Goal: Information Seeking & Learning: Learn about a topic

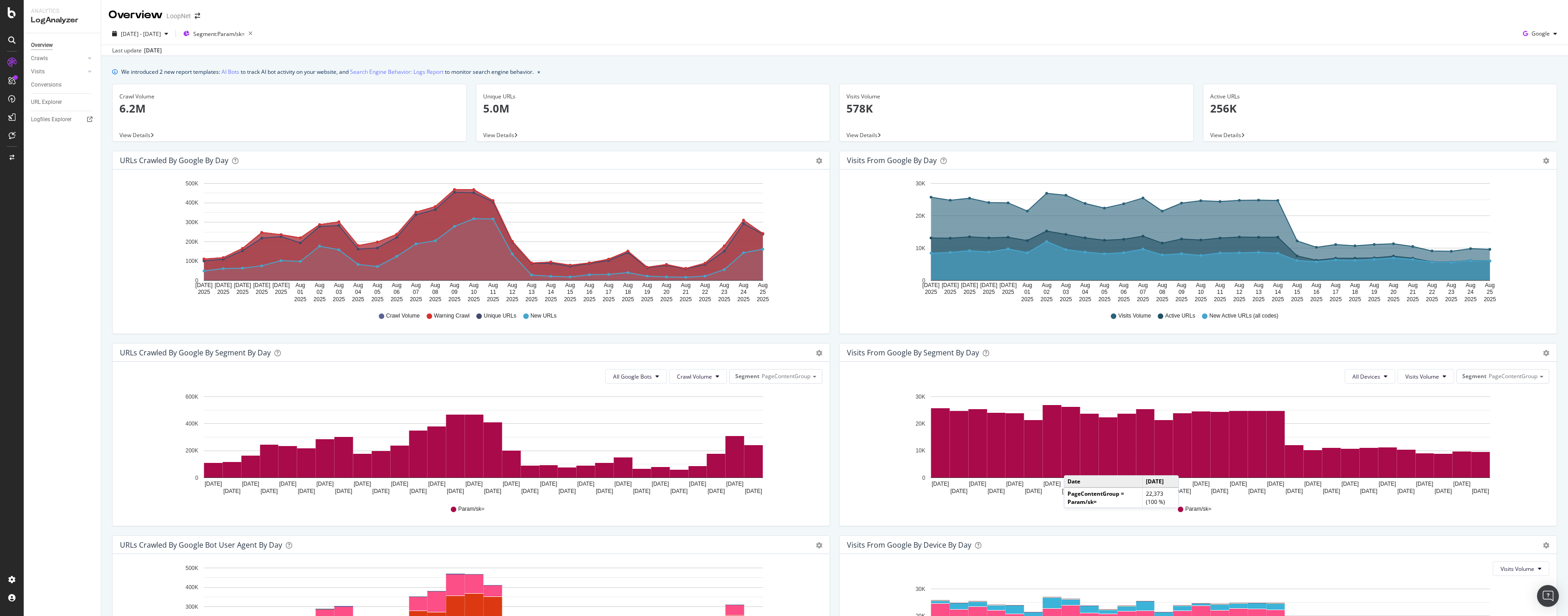
scroll to position [144, 0]
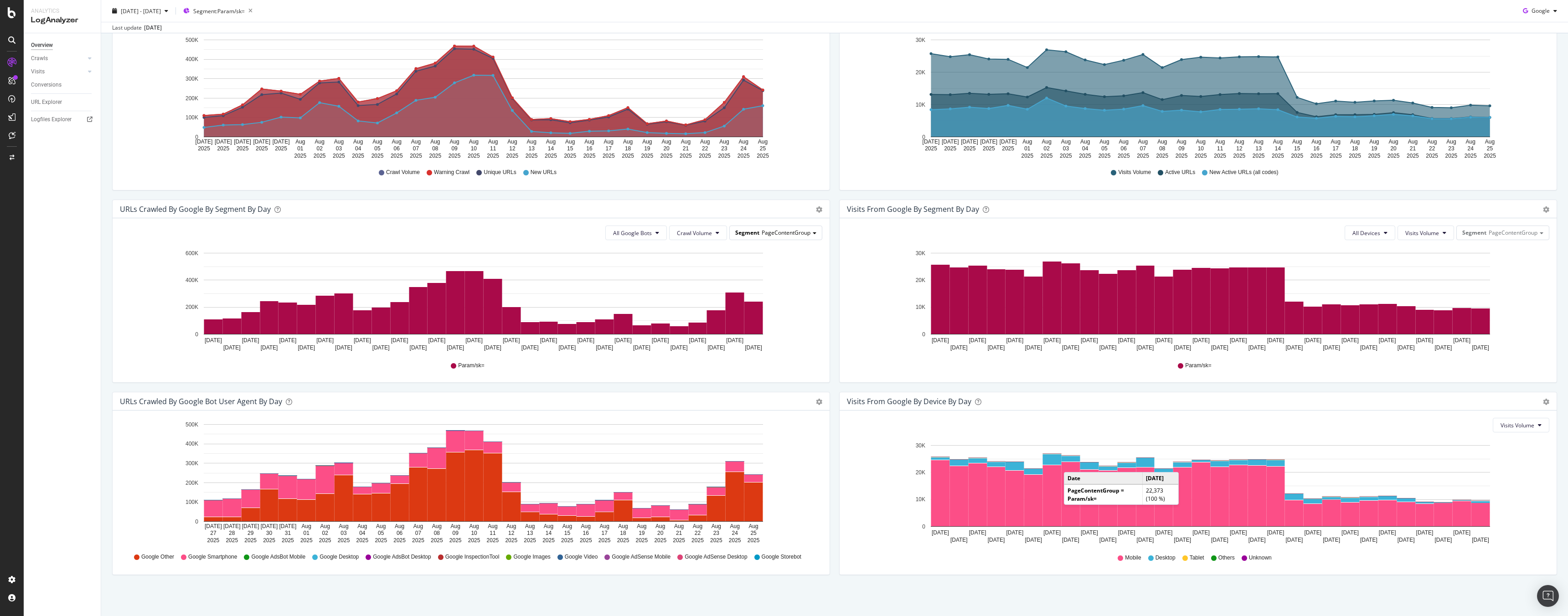
click at [782, 231] on span "PageContentGroup" at bounding box center [786, 233] width 49 height 8
click at [641, 234] on span "All Google Bots" at bounding box center [632, 233] width 39 height 8
click at [647, 313] on span "Google Smartphone" at bounding box center [643, 317] width 65 height 8
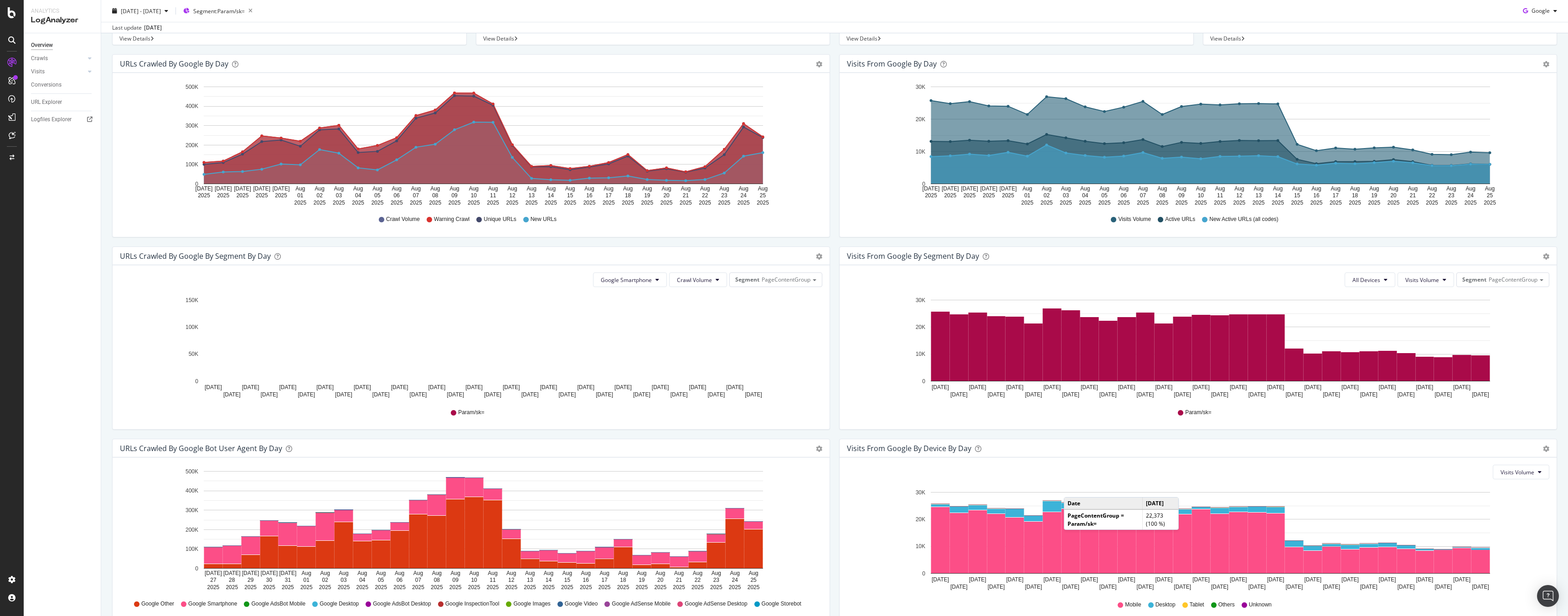
scroll to position [122, 0]
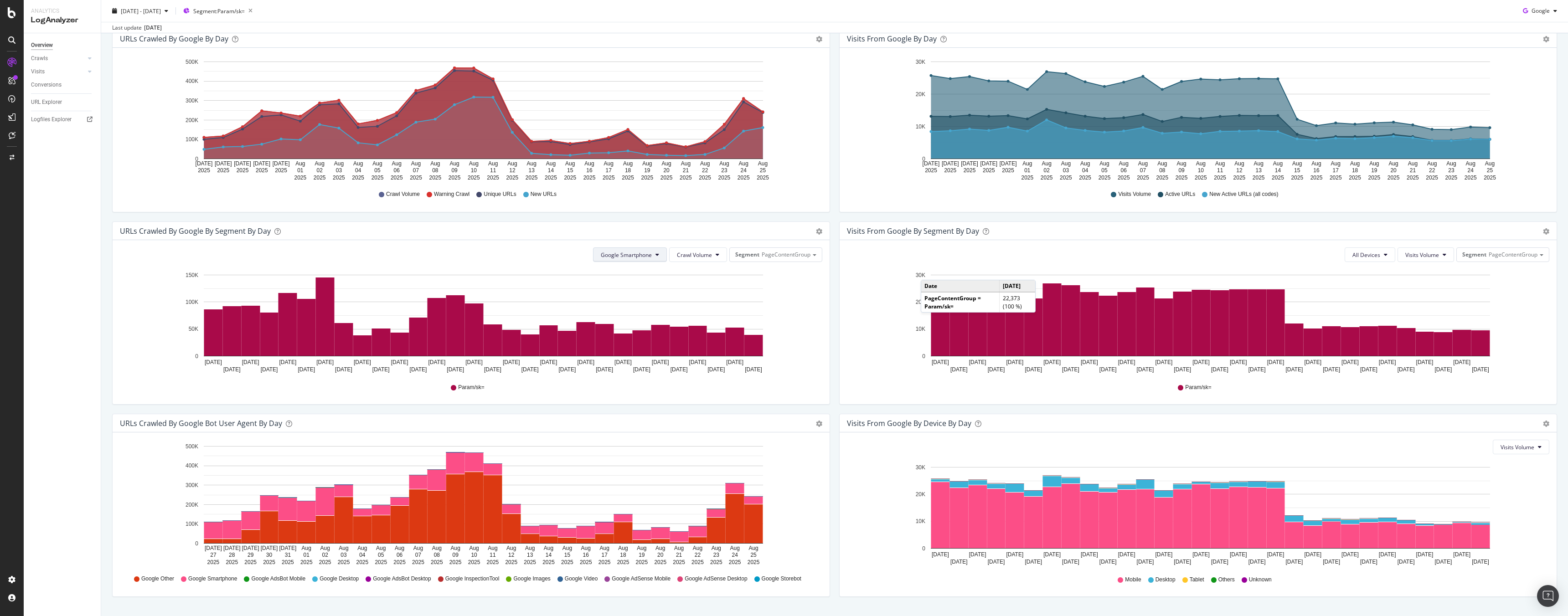
click at [657, 257] on button "Google Smartphone" at bounding box center [629, 255] width 74 height 15
click at [625, 369] on div "Google Desktop" at bounding box center [630, 374] width 79 height 13
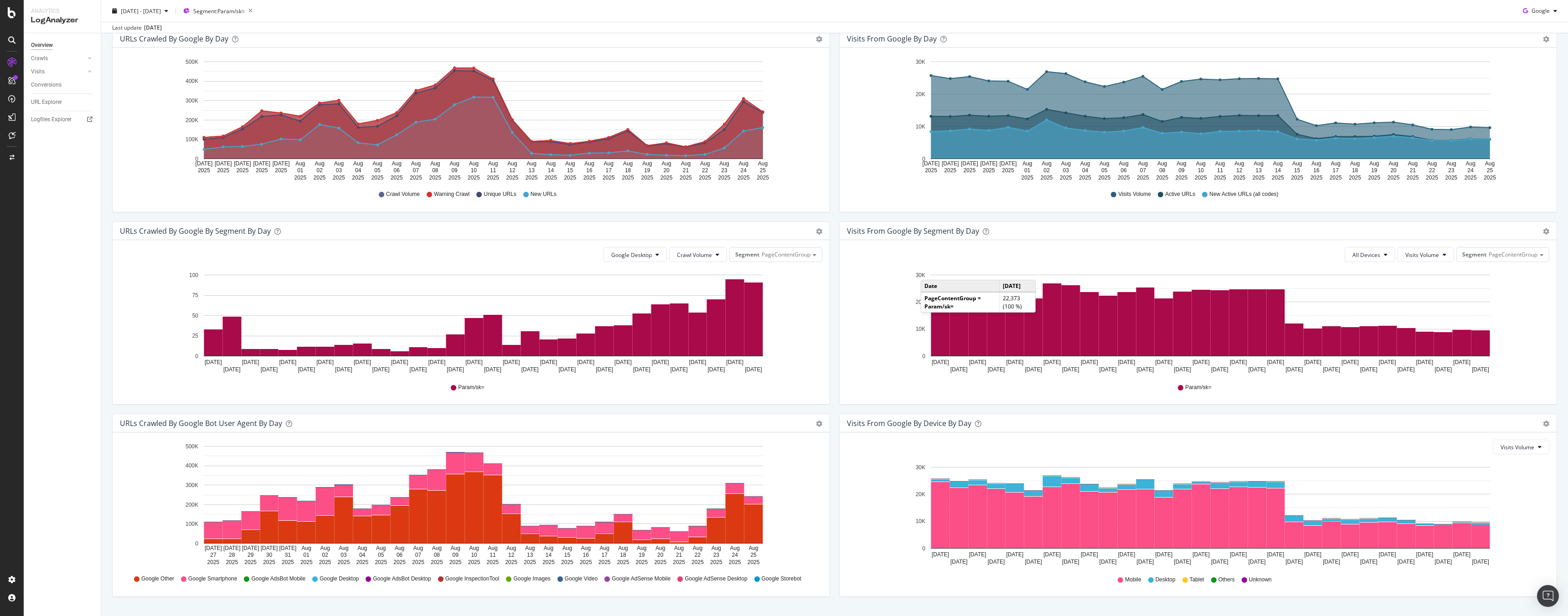
click at [643, 263] on div "Google Desktop Crawl Volume Segment PageContentGroup Hold CMD (⌘) while clickin…" at bounding box center [471, 323] width 717 height 164
click at [648, 255] on span "Google Desktop" at bounding box center [631, 255] width 41 height 8
click at [646, 327] on span "Google Other" at bounding box center [641, 330] width 65 height 8
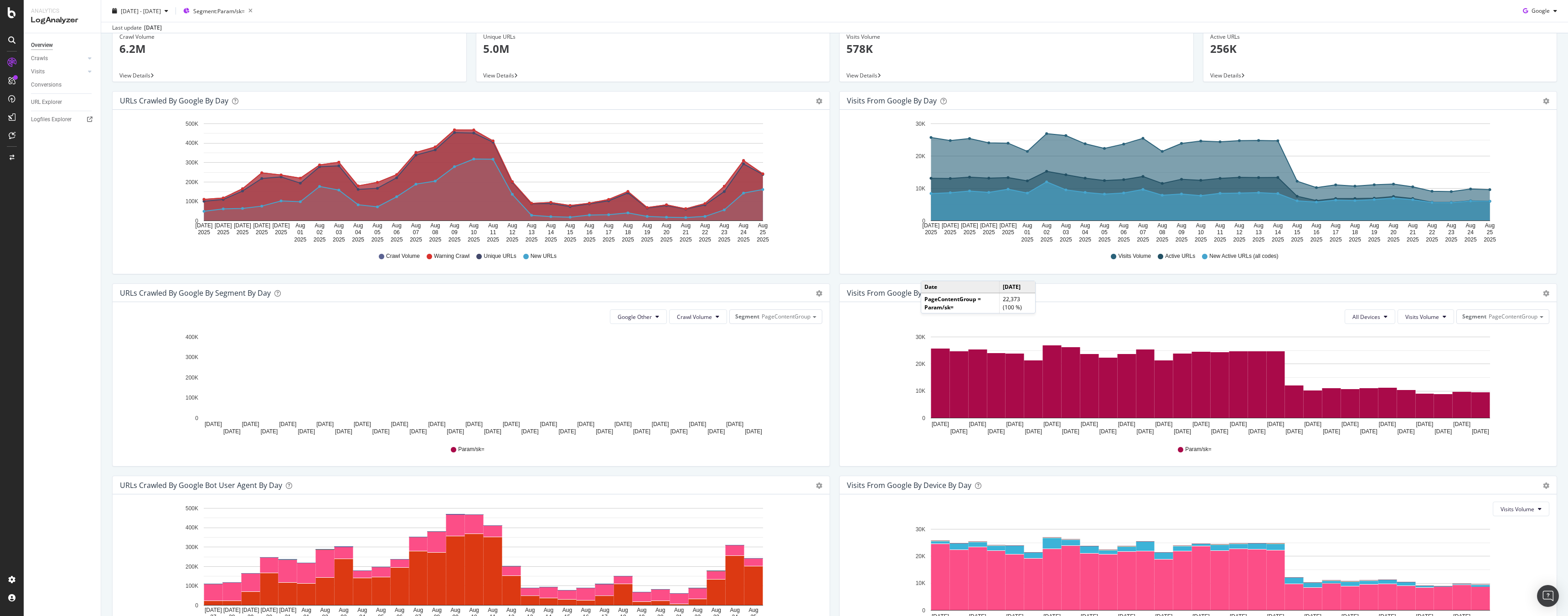
scroll to position [61, 0]
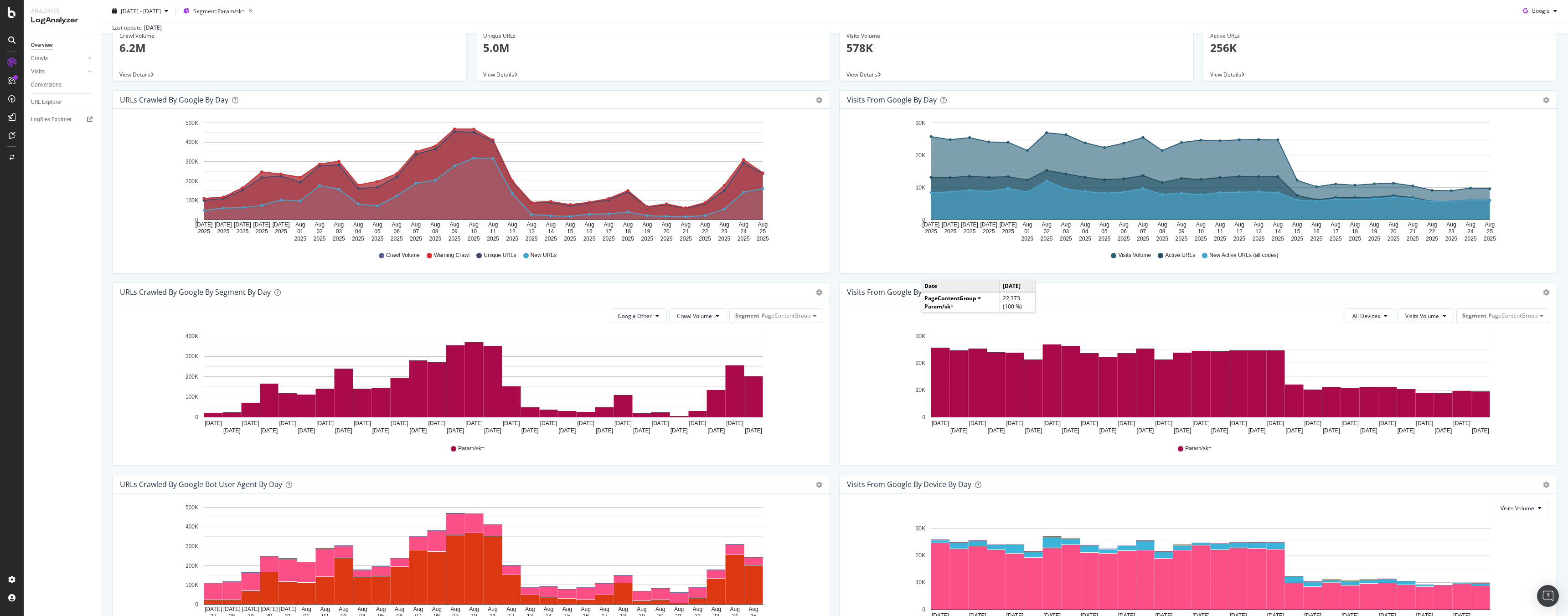
click at [807, 103] on div "Area Table" at bounding box center [814, 100] width 15 height 9
click at [816, 102] on icon "gear" at bounding box center [819, 100] width 6 height 6
click at [821, 194] on div "Hold CMD (⌘) while clicking to filter the report. Jul 27 2025 Jul 28 2025 Jul 2…" at bounding box center [471, 191] width 717 height 164
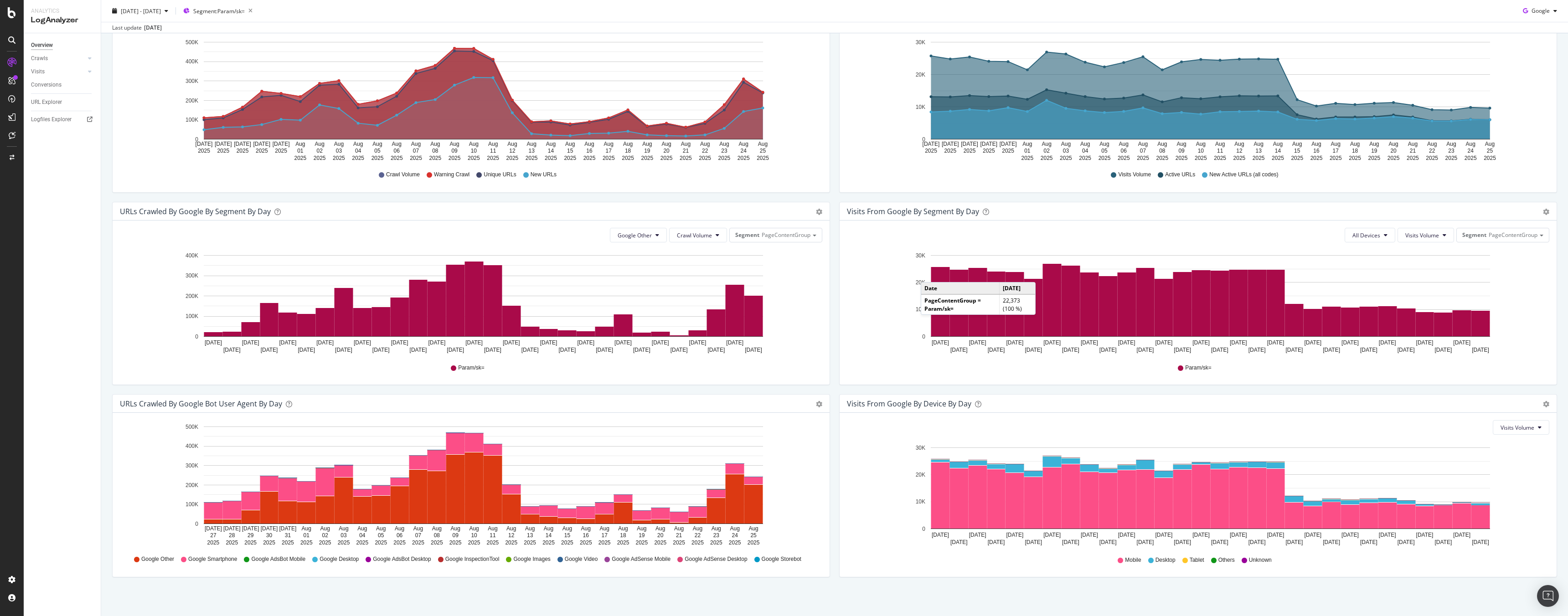
scroll to position [144, 0]
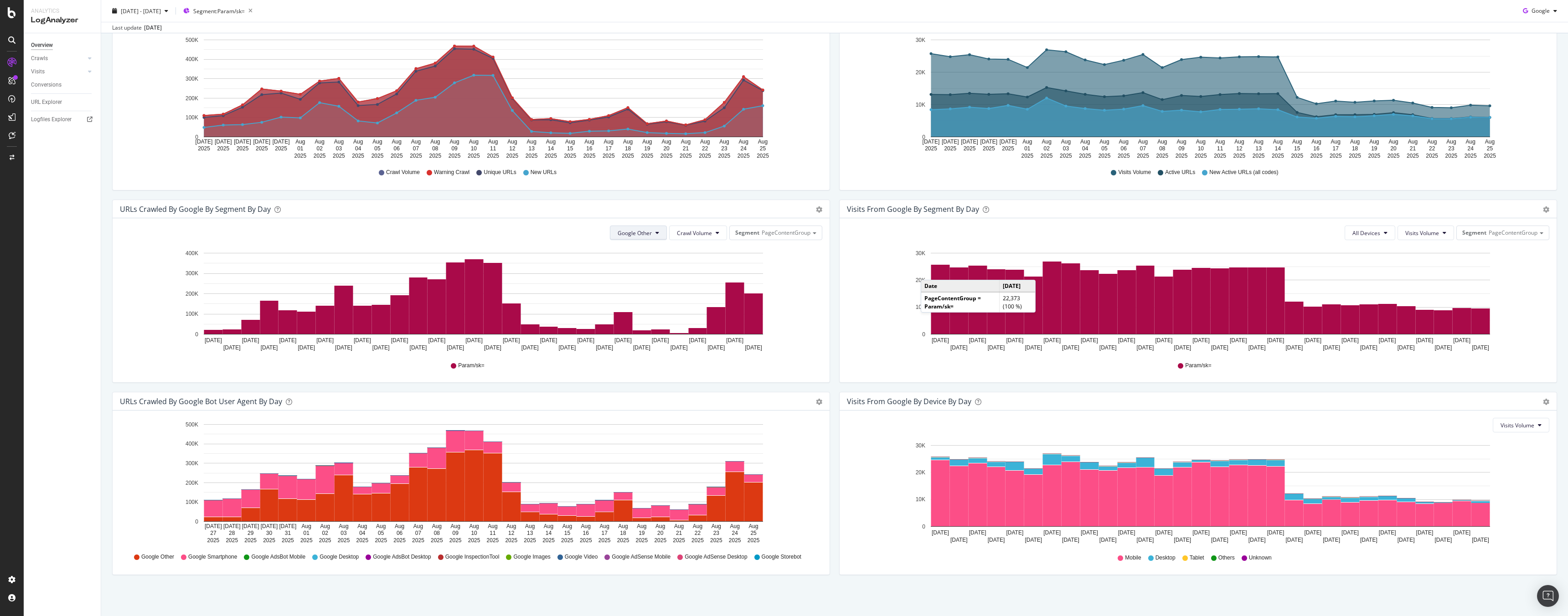
click at [632, 230] on span "Google Other" at bounding box center [635, 233] width 34 height 8
click at [660, 322] on div "Google Smartphone" at bounding box center [646, 318] width 79 height 13
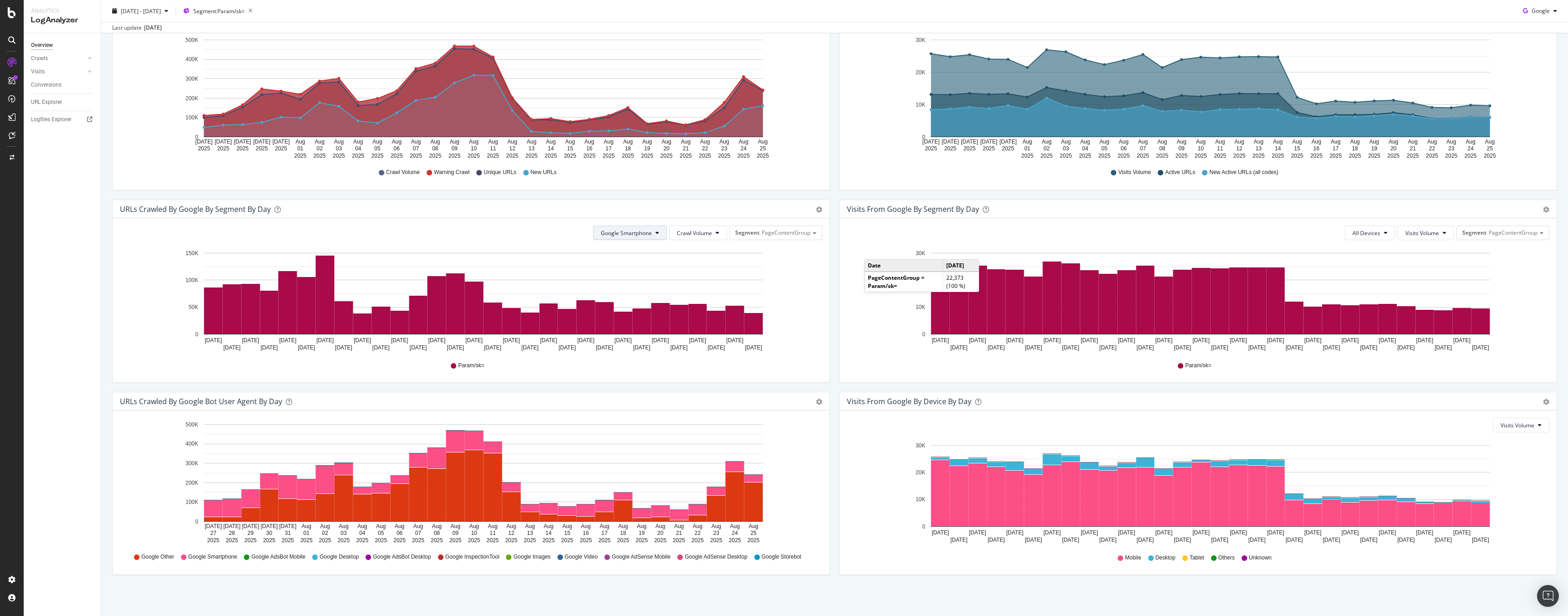
click at [647, 237] on button "Google Smartphone" at bounding box center [629, 233] width 74 height 15
click at [631, 250] on span "All Google Bots" at bounding box center [630, 251] width 65 height 8
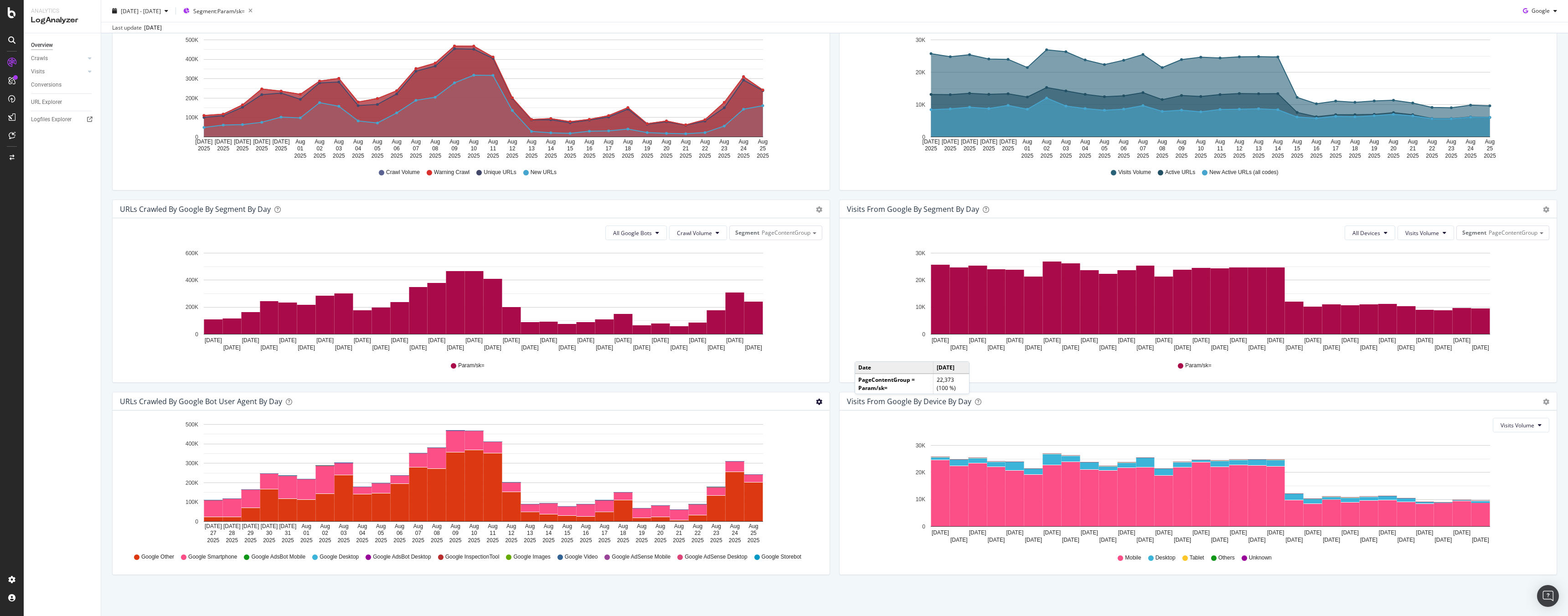
click at [816, 21] on icon "gear" at bounding box center [819, 17] width 6 height 6
click at [771, 455] on span "Table" at bounding box center [786, 453] width 85 height 12
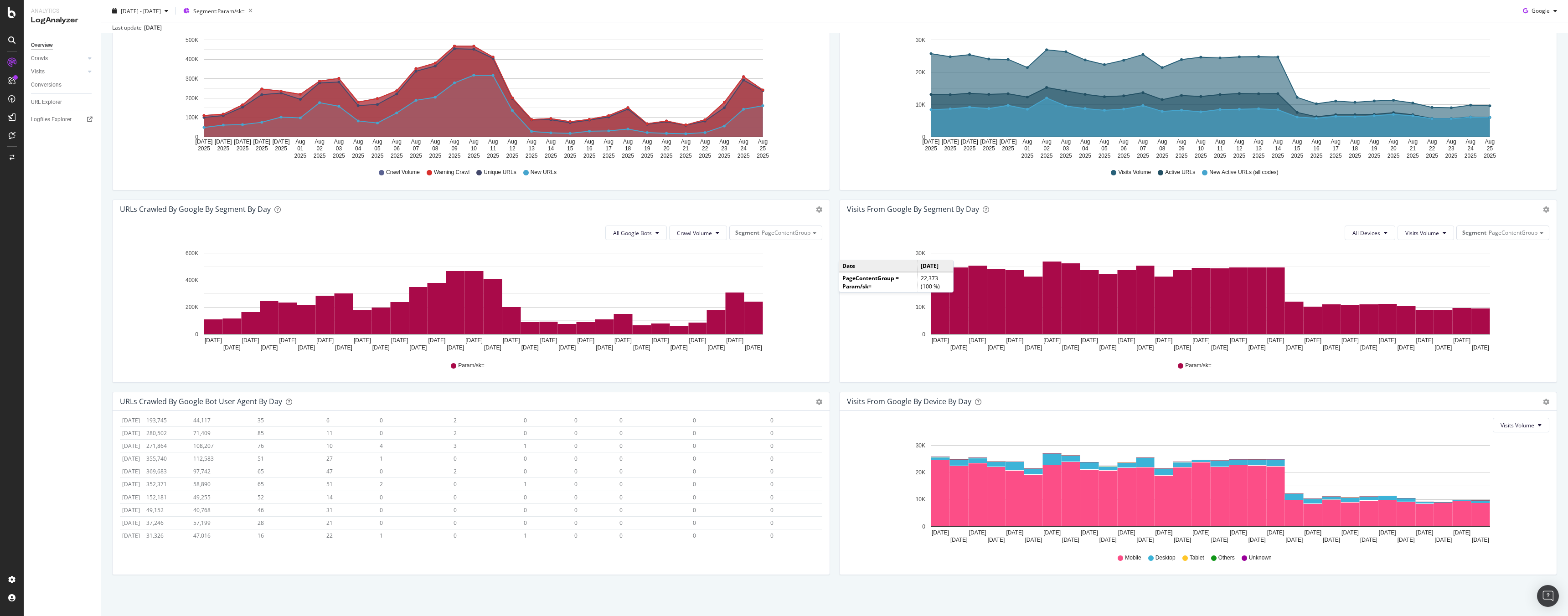
click at [810, 404] on div "URLs Crawled by Google bot User Agent By Day Timeline (by Value) Timeline (by P…" at bounding box center [471, 402] width 717 height 18
click at [816, 21] on icon "gear" at bounding box center [819, 17] width 6 height 6
click at [784, 439] on span "Timeline (by Percentage)" at bounding box center [786, 436] width 85 height 12
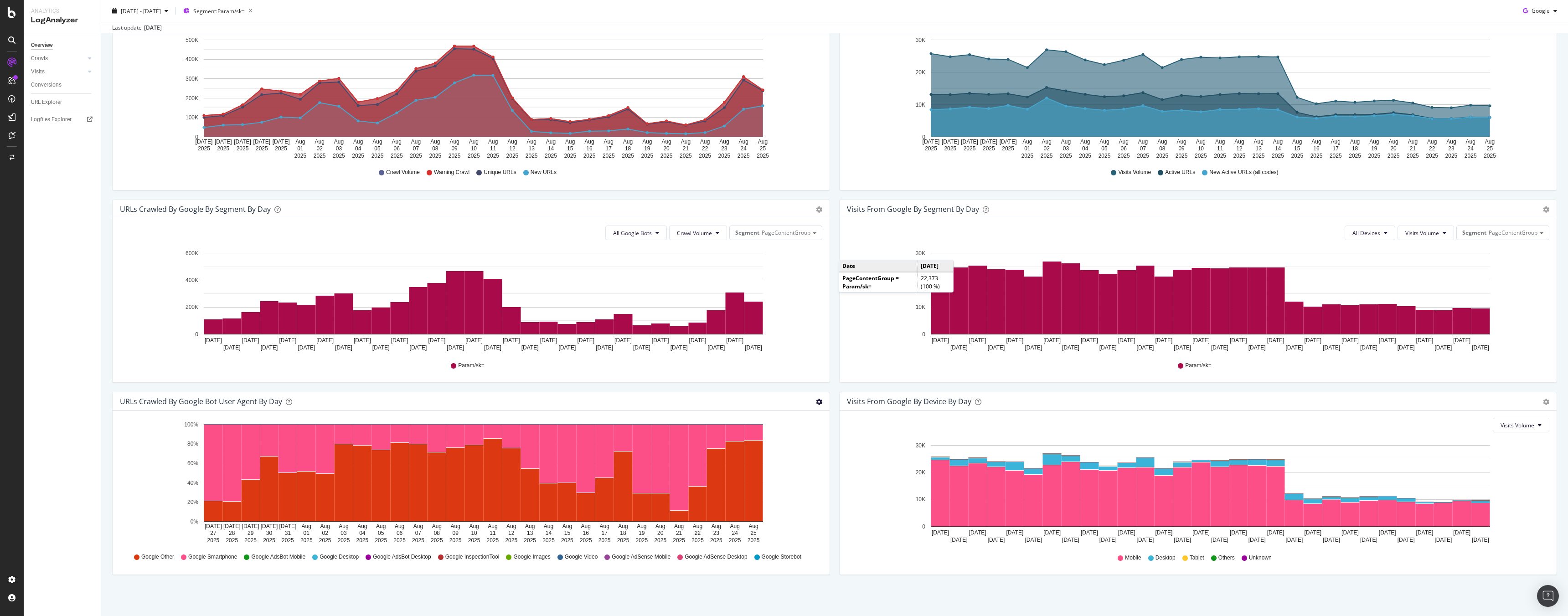
click at [816, 21] on icon "gear" at bounding box center [819, 17] width 6 height 6
click at [794, 416] on span "Timeline (by Value)" at bounding box center [786, 419] width 85 height 12
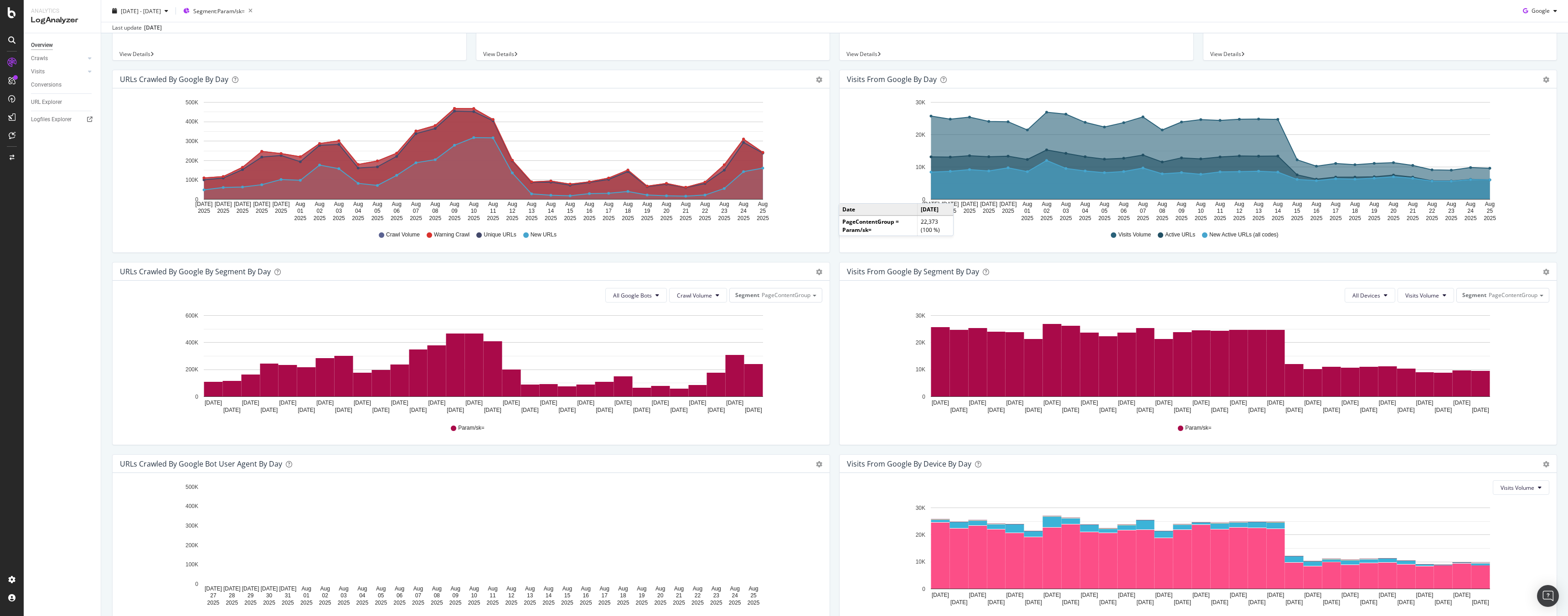
scroll to position [0, 0]
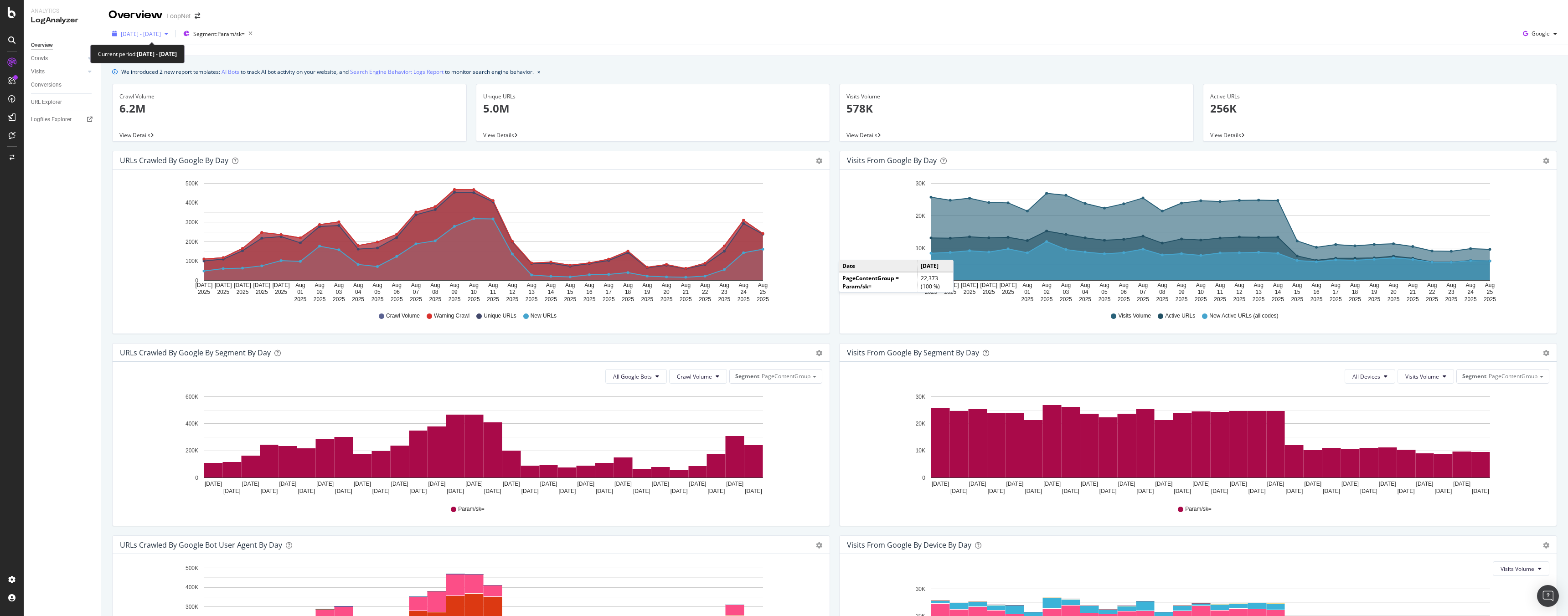
click at [172, 37] on div "2025 Jul. 27th - Aug. 25th" at bounding box center [140, 33] width 63 height 13
click at [150, 97] on div "Last 6 Months" at bounding box center [150, 98] width 35 height 8
type input "2025/02/26"
click at [225, 191] on button "Apply" at bounding box center [211, 193] width 29 height 15
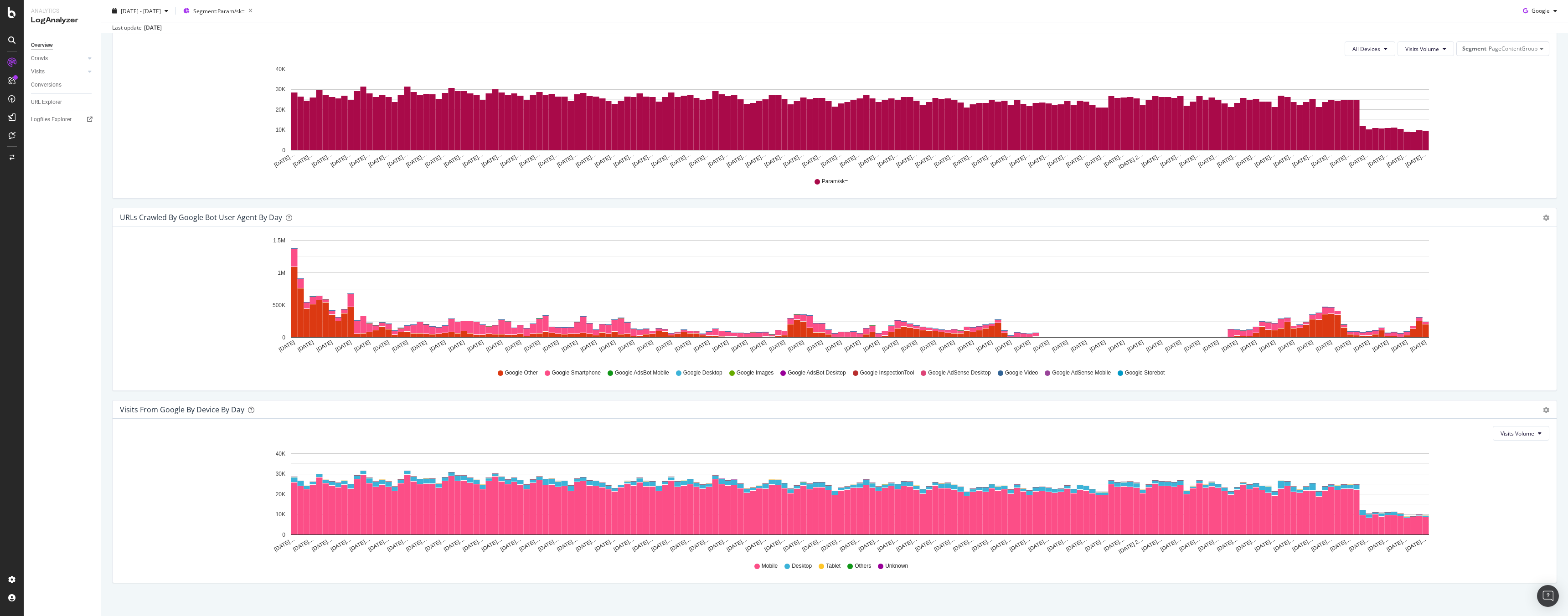
scroll to position [721, 0]
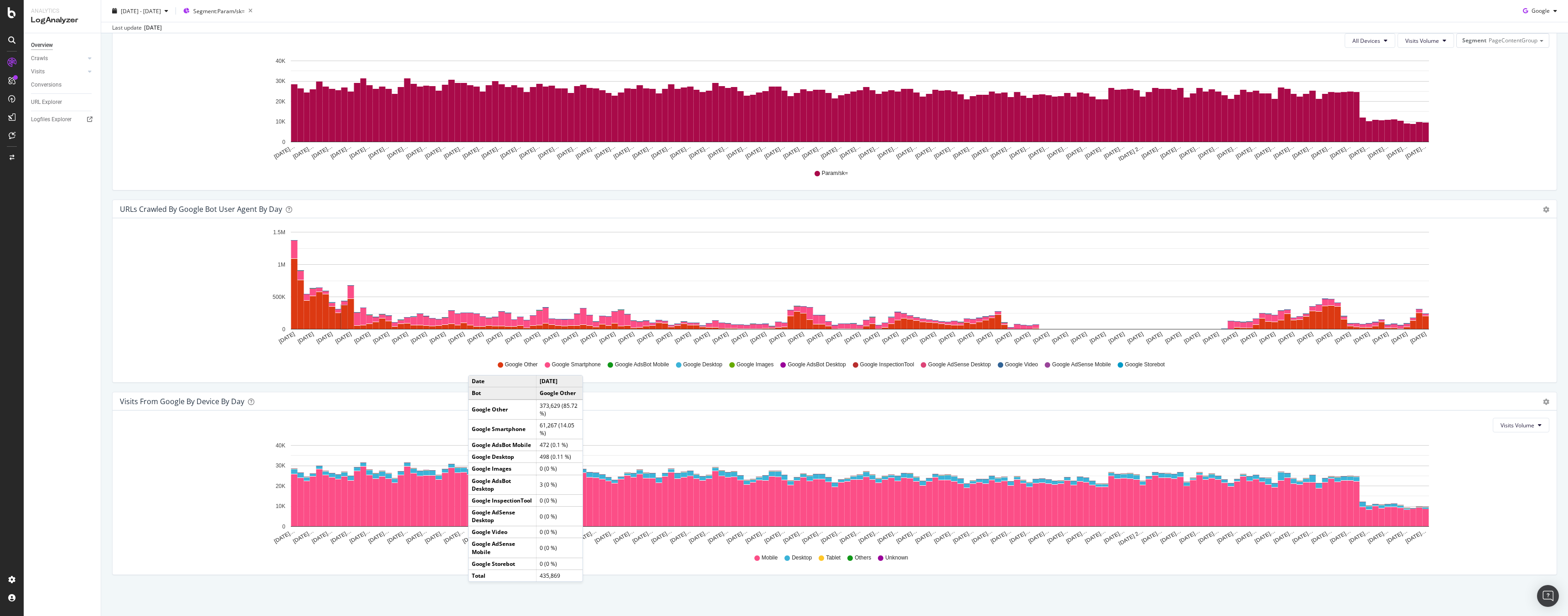
click at [524, 362] on span "Google Other" at bounding box center [522, 365] width 33 height 8
click at [570, 364] on span "Google Smartphone" at bounding box center [576, 365] width 49 height 8
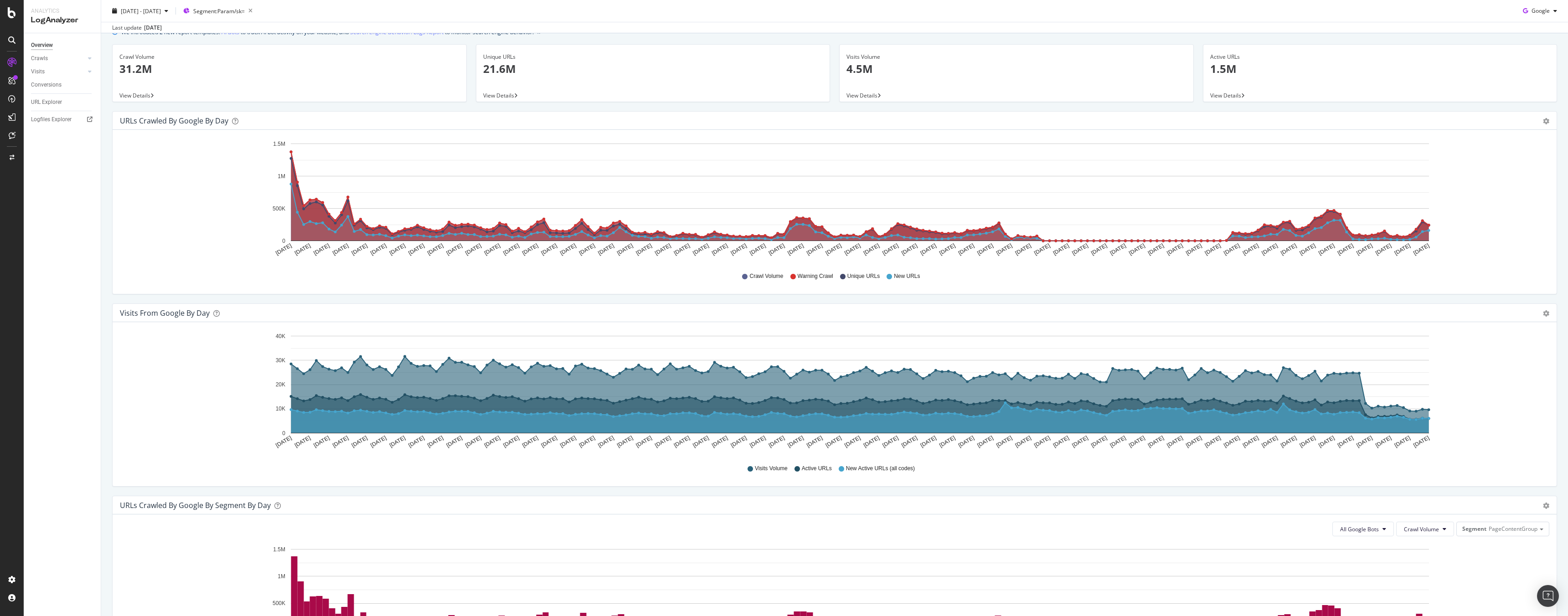
scroll to position [1, 0]
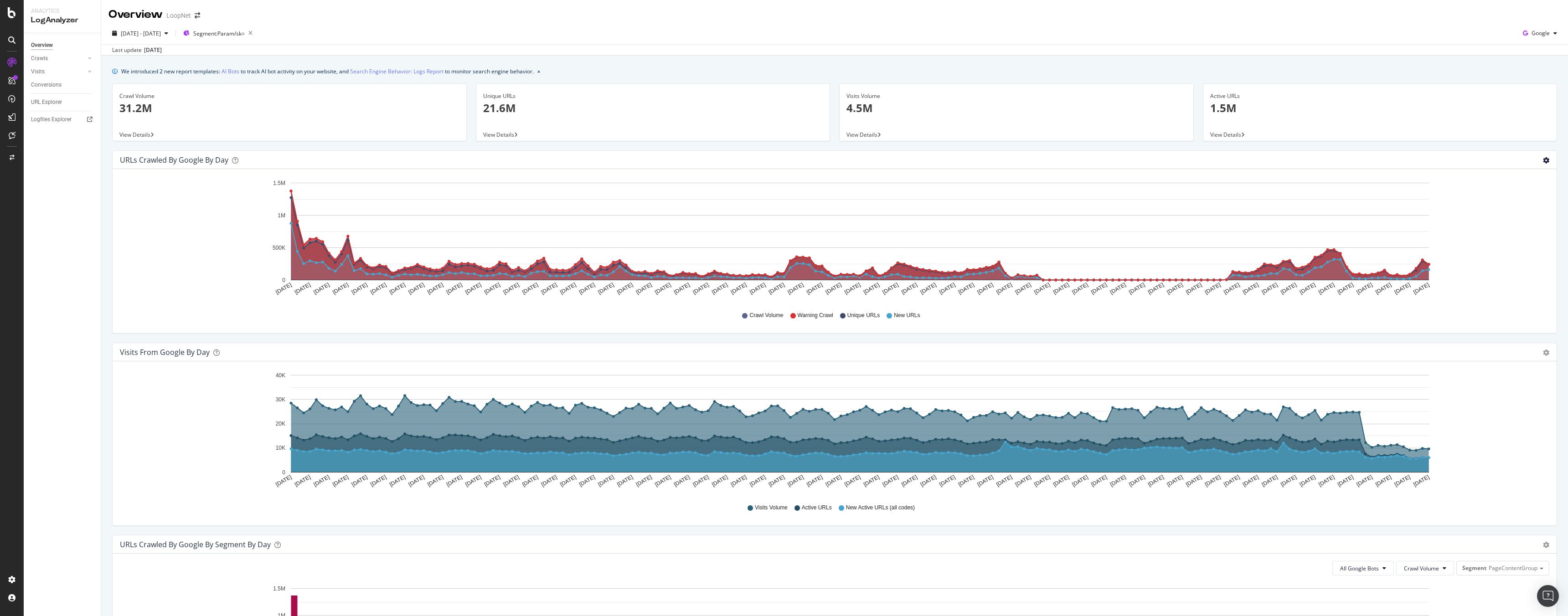
click at [1543, 163] on icon "gear" at bounding box center [1546, 160] width 6 height 6
click at [1494, 193] on span "Table" at bounding box center [1520, 195] width 73 height 12
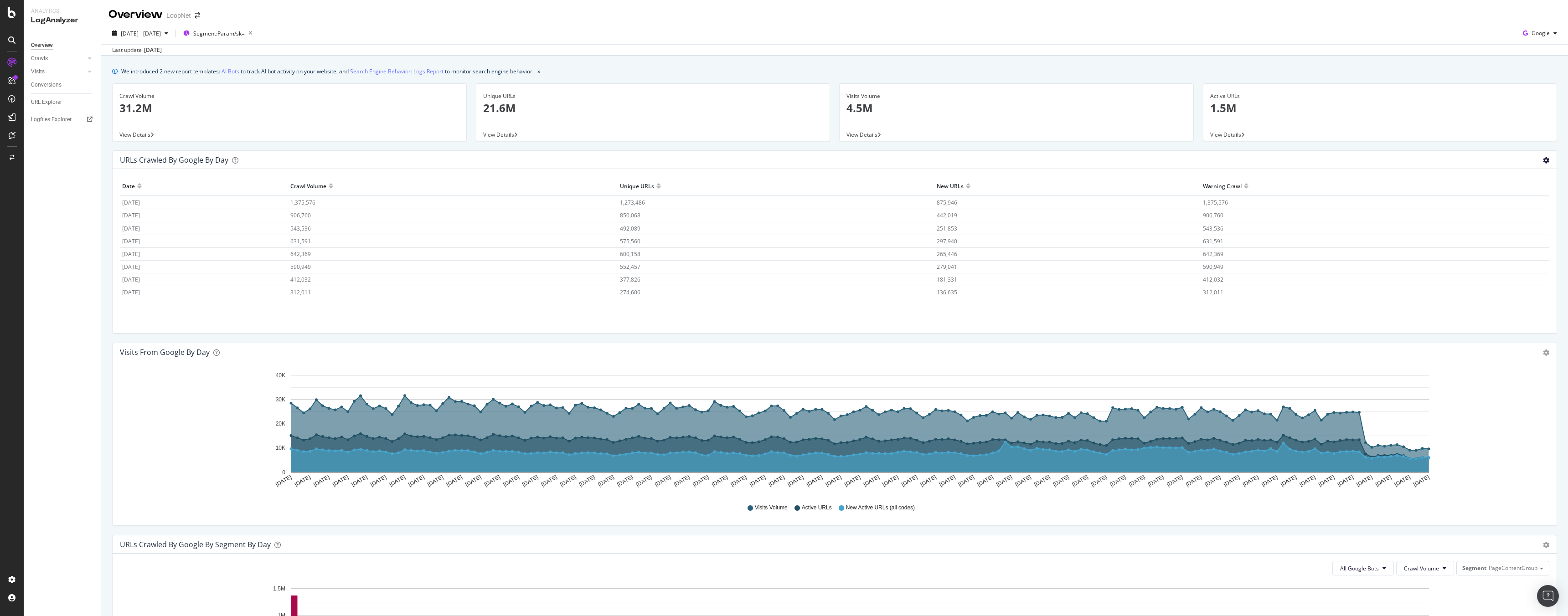
click at [1543, 163] on icon "gear" at bounding box center [1546, 160] width 6 height 6
click at [1503, 177] on span "Area" at bounding box center [1520, 178] width 73 height 12
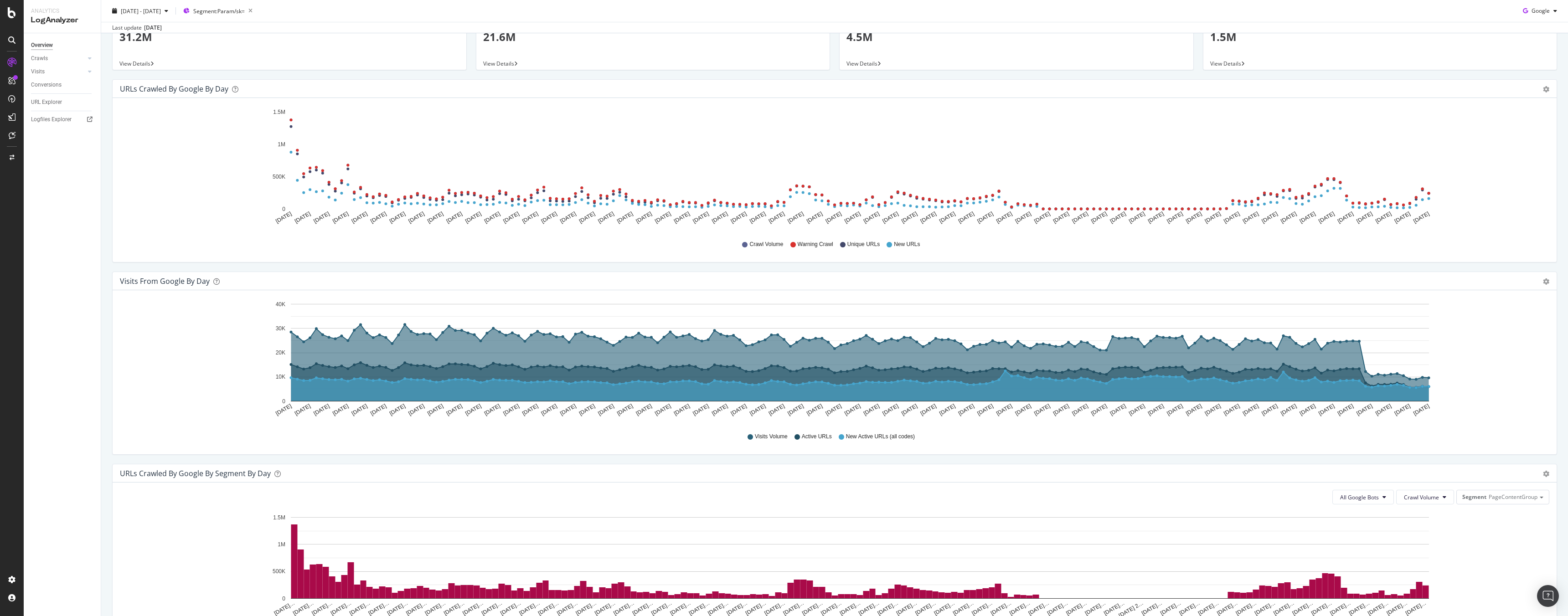
scroll to position [0, 0]
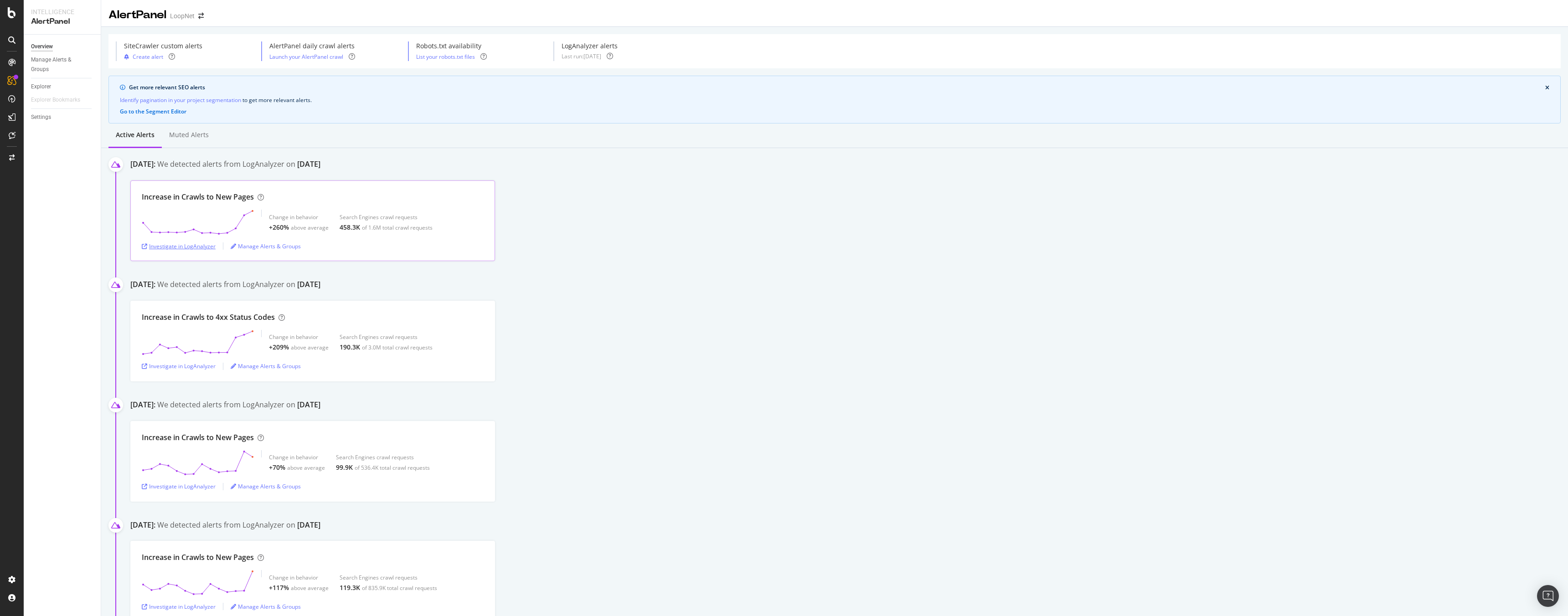
click at [208, 245] on div "Investigate in LogAnalyzer" at bounding box center [178, 246] width 74 height 8
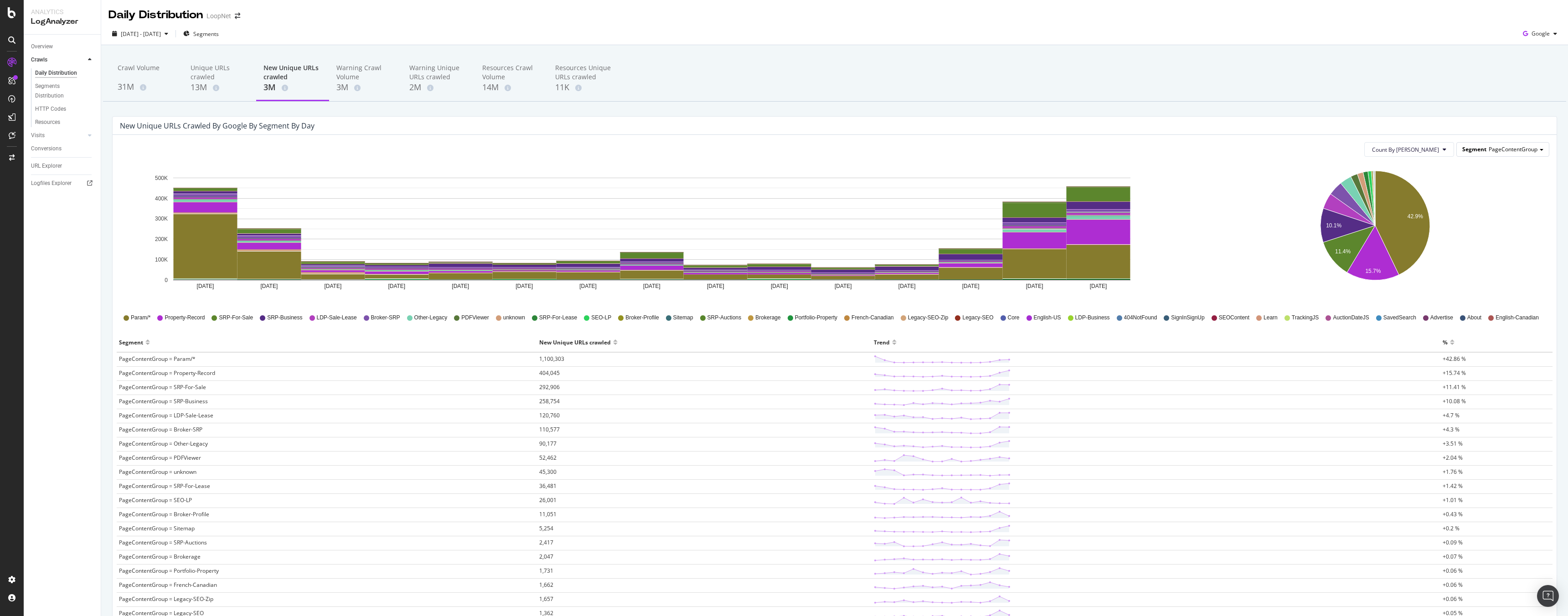
click at [1518, 150] on span "PageContentGroup" at bounding box center [1513, 149] width 49 height 8
click at [1541, 28] on div "Google" at bounding box center [1540, 33] width 41 height 13
click at [219, 35] on span "Segments" at bounding box center [206, 33] width 26 height 8
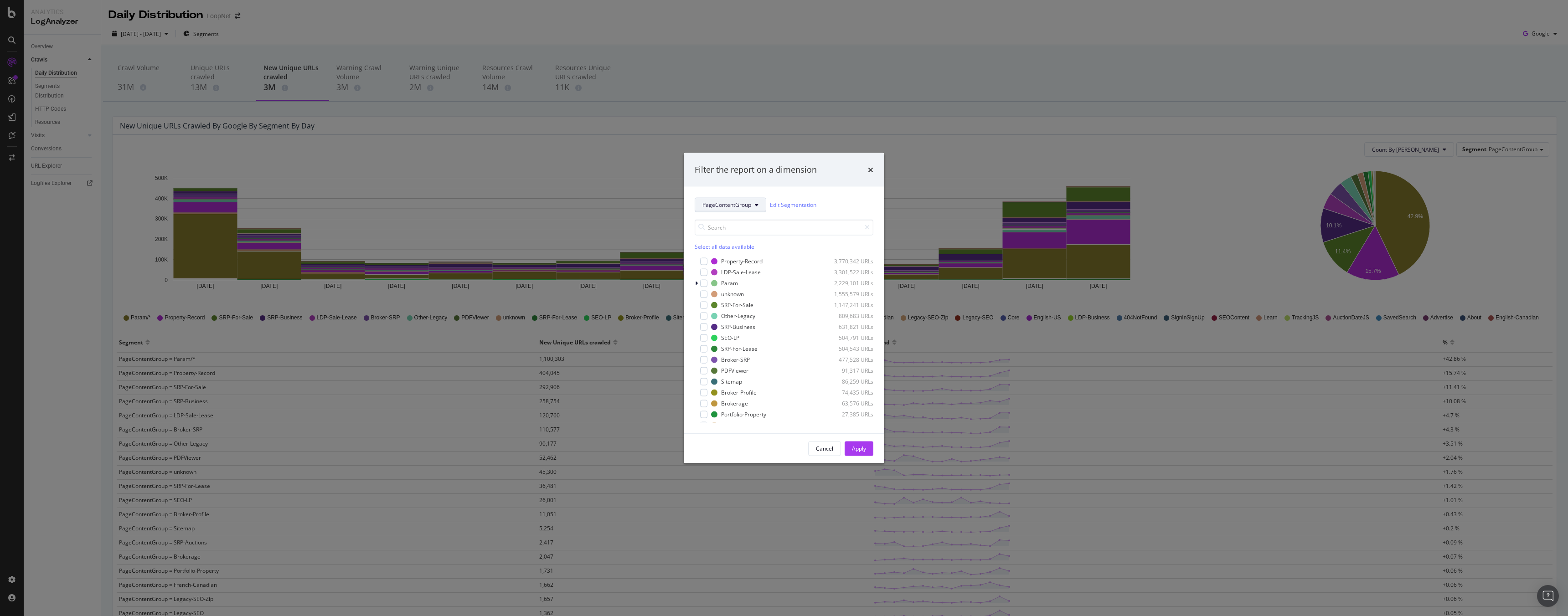
click at [742, 204] on span "PageContentGroup" at bounding box center [727, 205] width 49 height 8
click at [869, 170] on icon "times" at bounding box center [870, 170] width 5 height 7
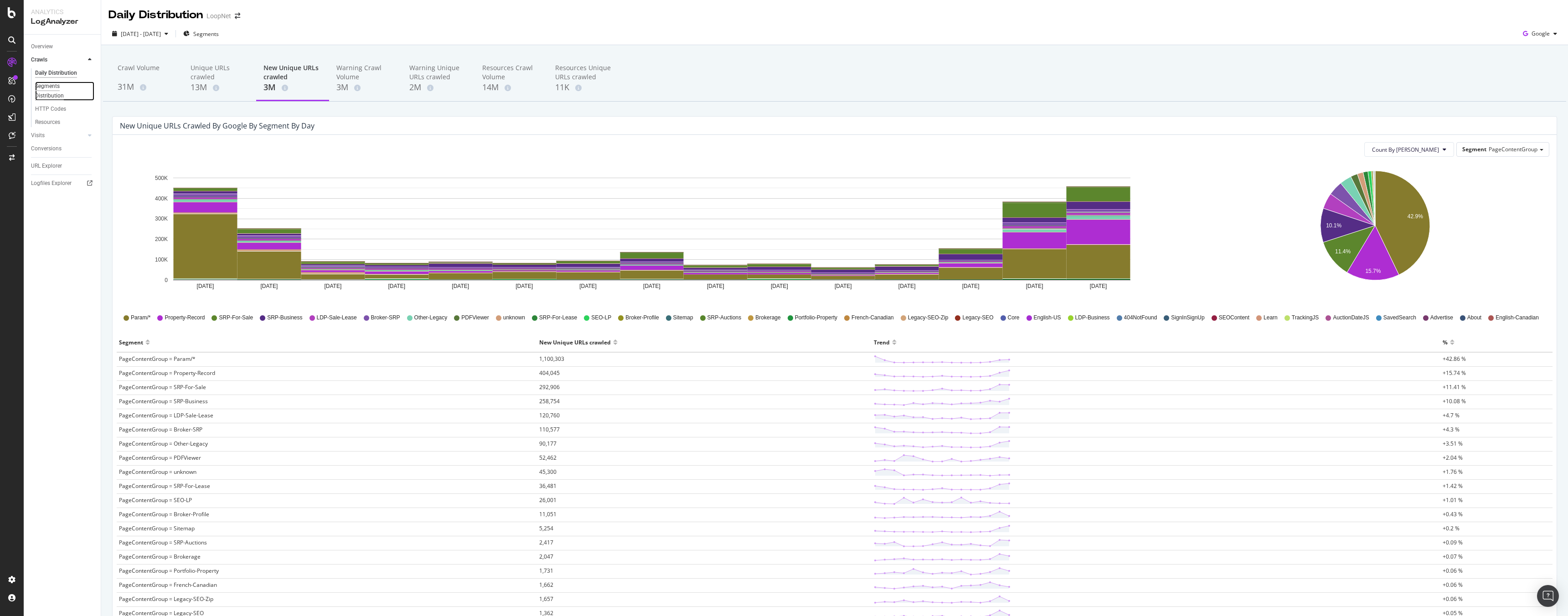
click at [52, 87] on div "Segments Distribution" at bounding box center [60, 91] width 51 height 19
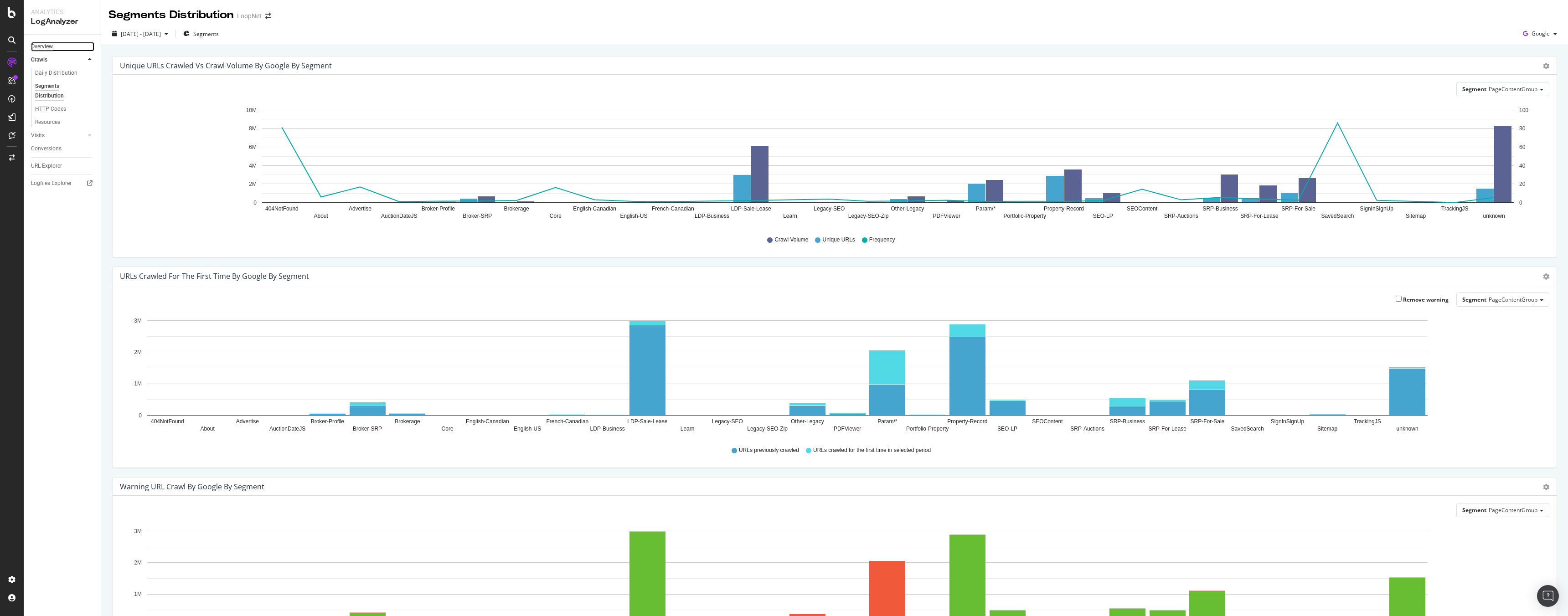
click at [44, 44] on div "Overview" at bounding box center [42, 47] width 22 height 10
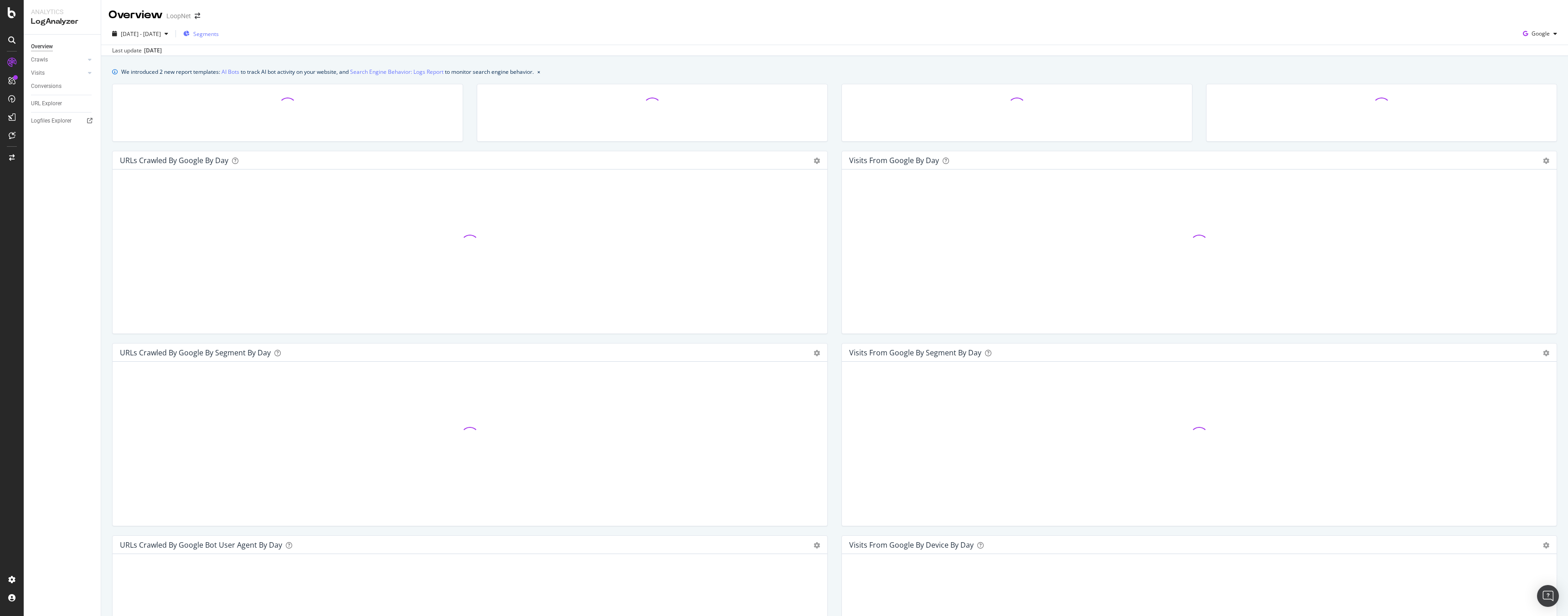
click at [219, 28] on div "Segments" at bounding box center [201, 33] width 35 height 13
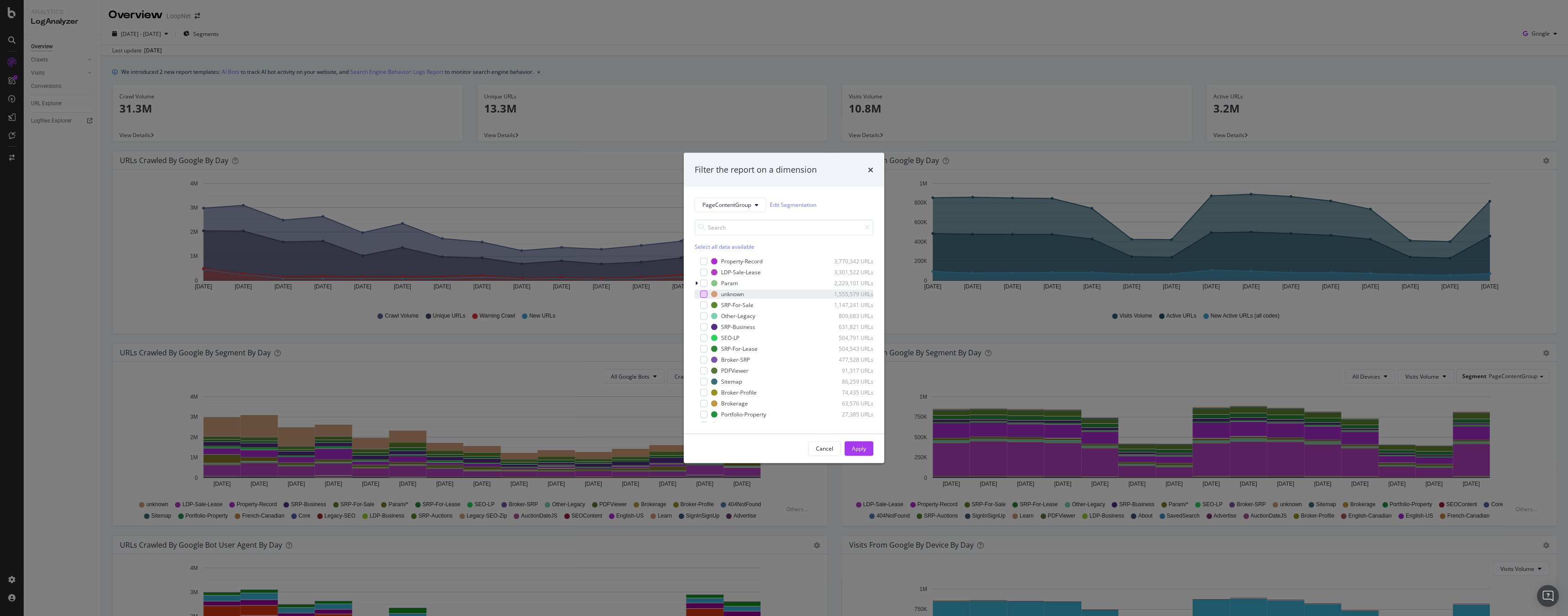
click at [700, 292] on div "modal" at bounding box center [704, 294] width 7 height 7
click at [872, 453] on button "Apply" at bounding box center [859, 449] width 29 height 15
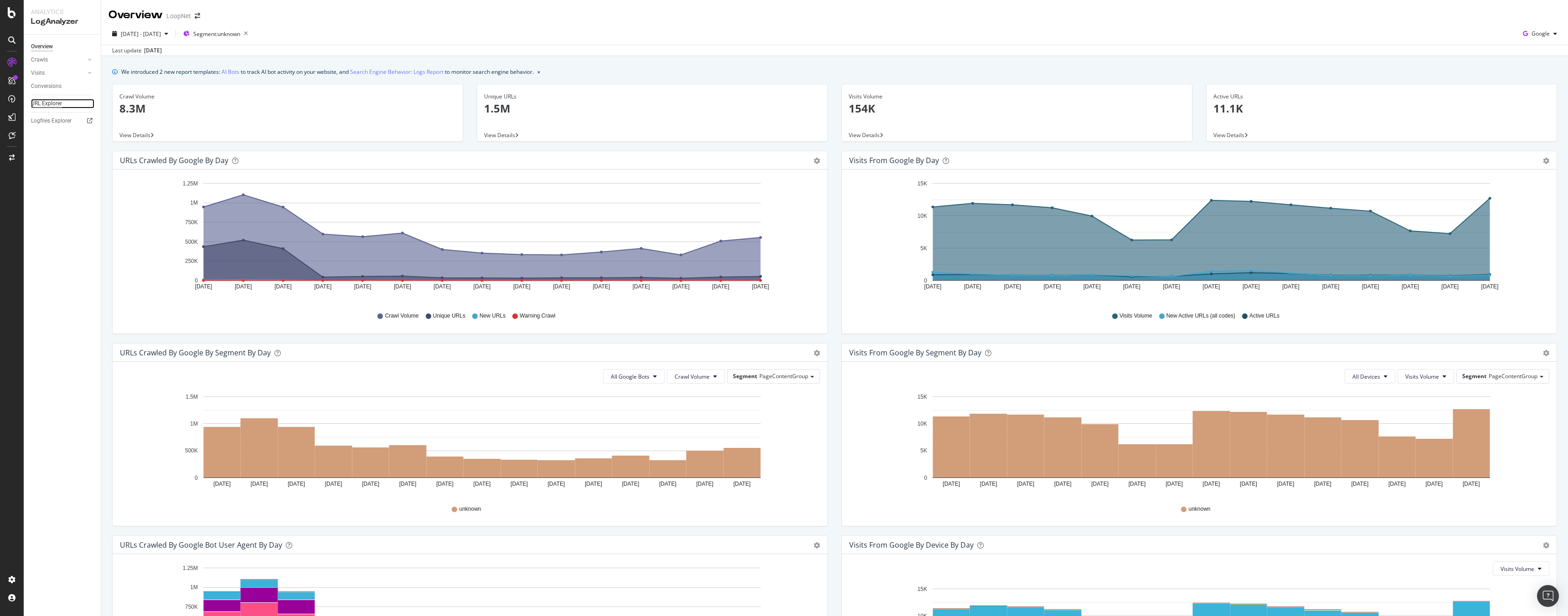
click at [47, 102] on div "URL Explorer" at bounding box center [46, 103] width 31 height 10
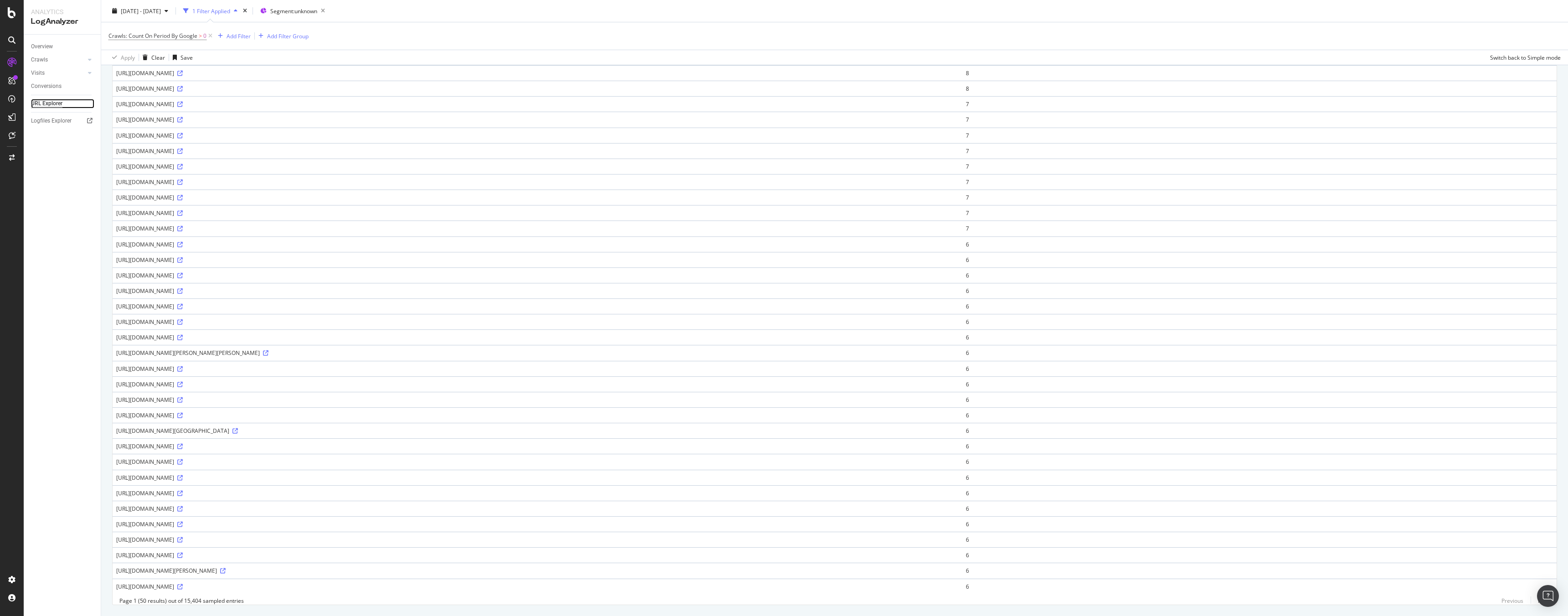
scroll to position [373, 0]
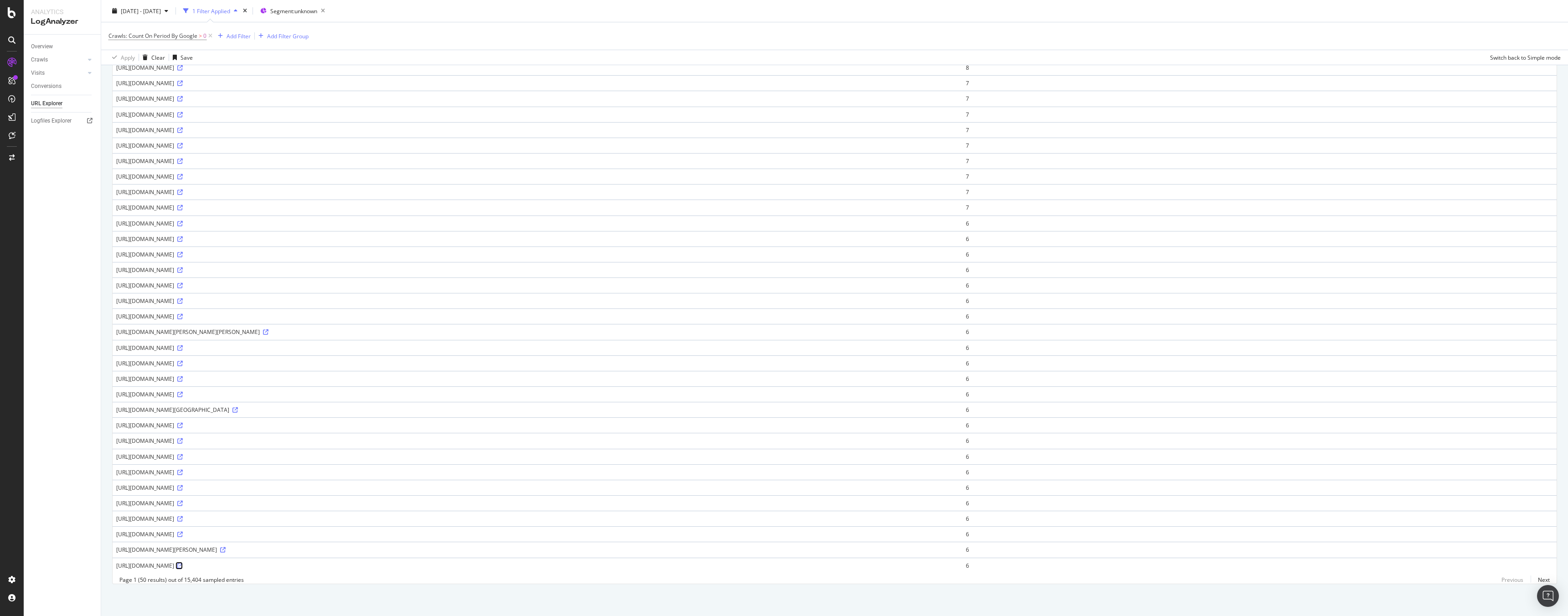
click at [183, 564] on icon at bounding box center [180, 566] width 5 height 5
click at [1531, 576] on link "Next" at bounding box center [1540, 580] width 19 height 13
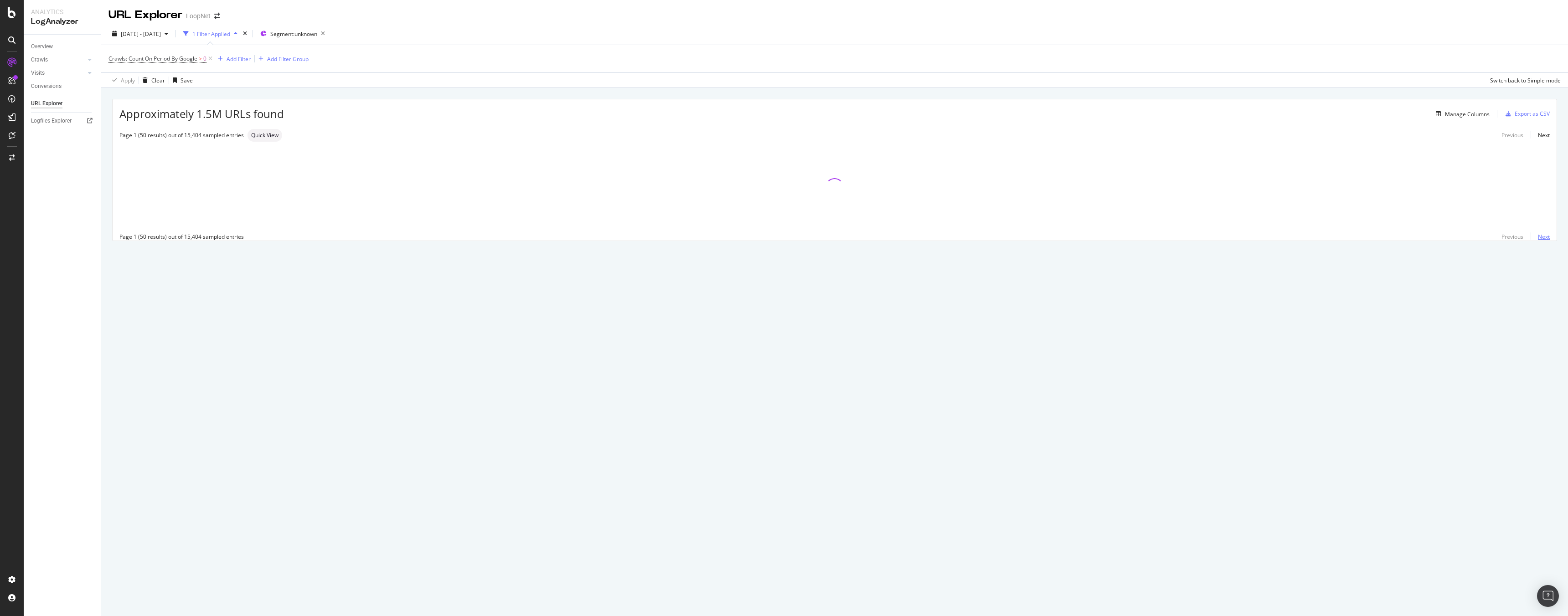
scroll to position [0, 0]
click at [1533, 578] on div "URL Explorer LoopNet [DATE] - [DATE] 1 Filter Applied Segment: unknown Crawls: …" at bounding box center [835, 308] width 1467 height 616
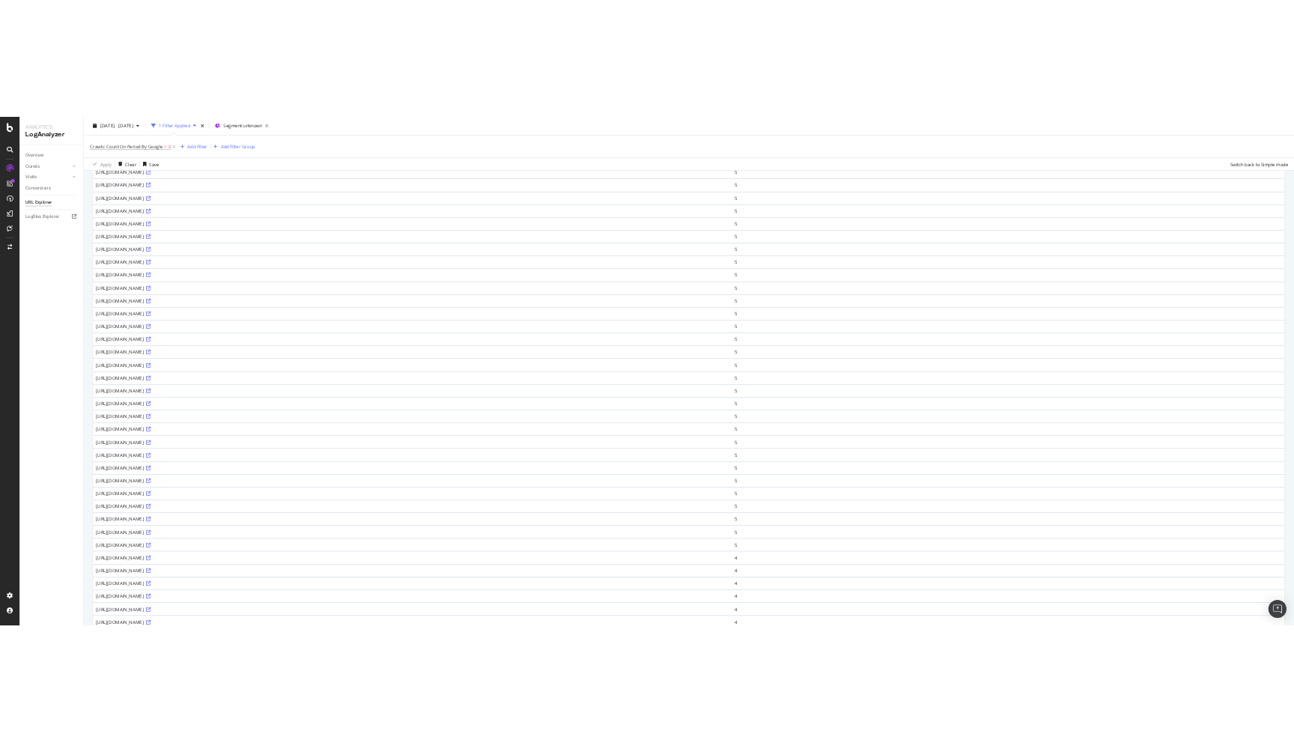
scroll to position [613, 0]
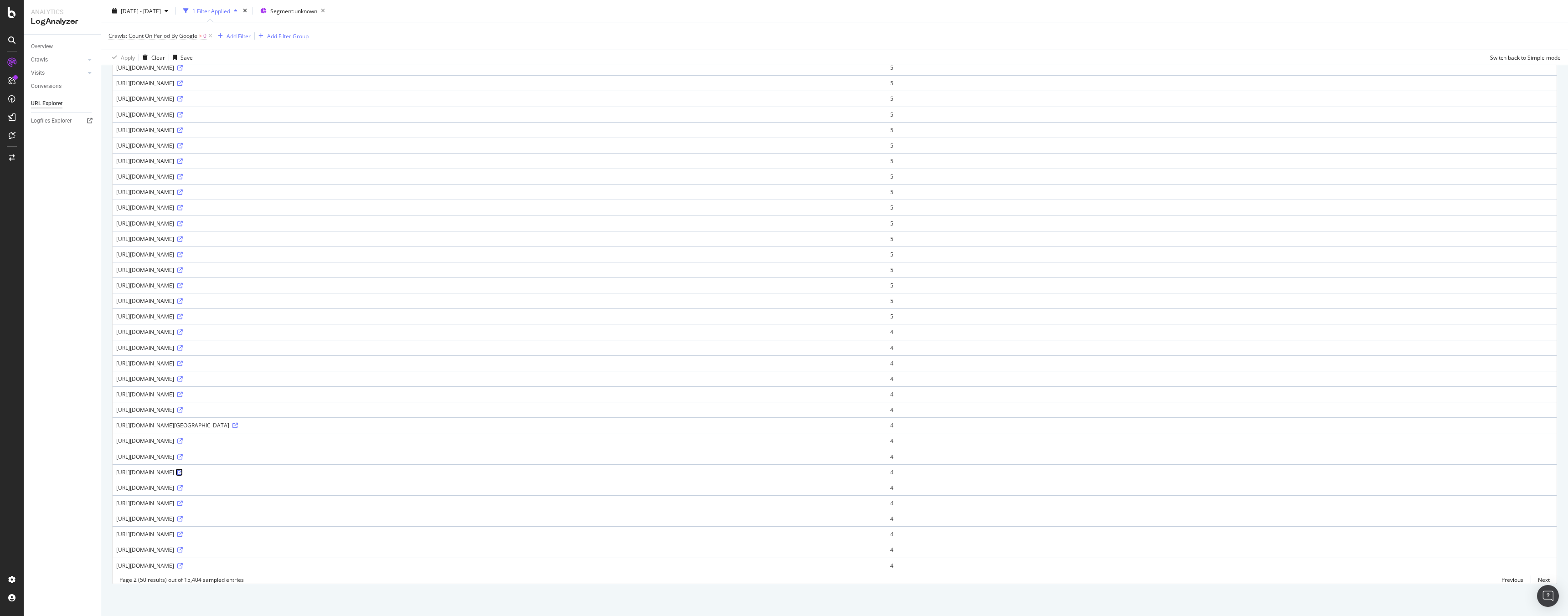
click at [183, 470] on icon at bounding box center [180, 472] width 5 height 5
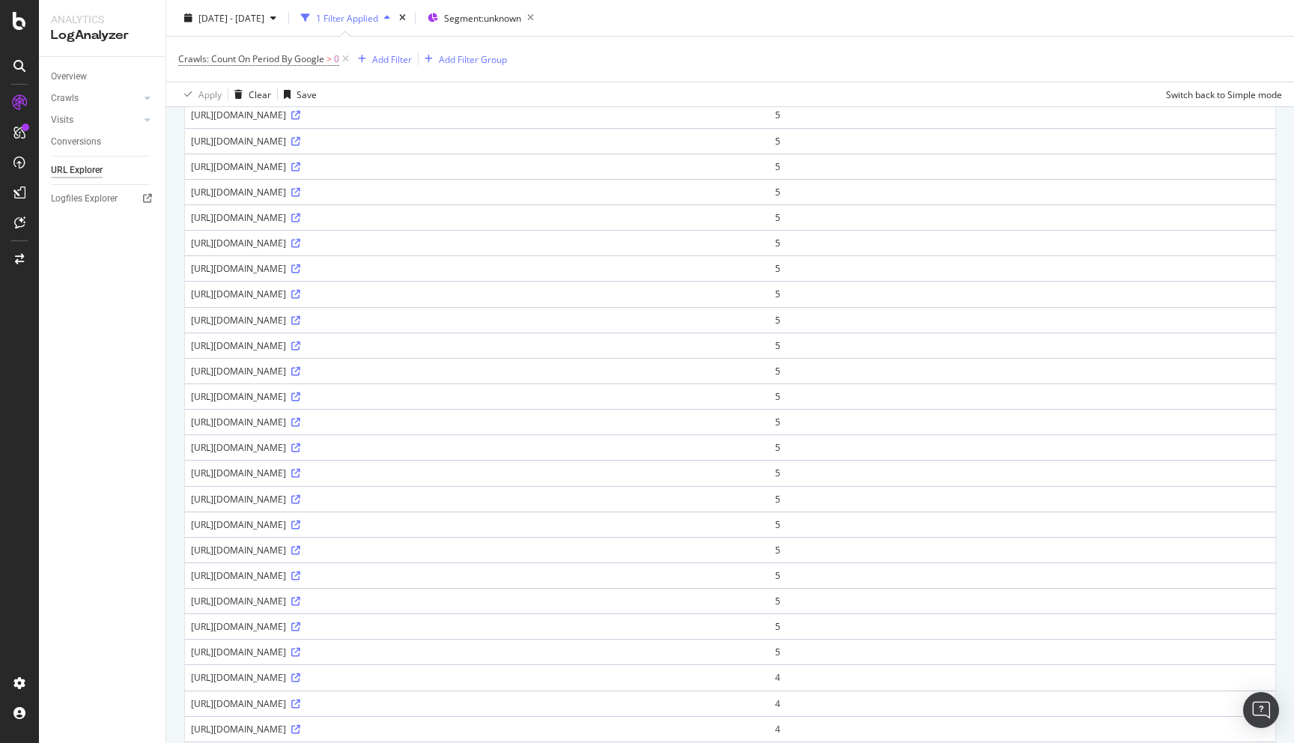
scroll to position [0, 0]
